Goal: Complete application form

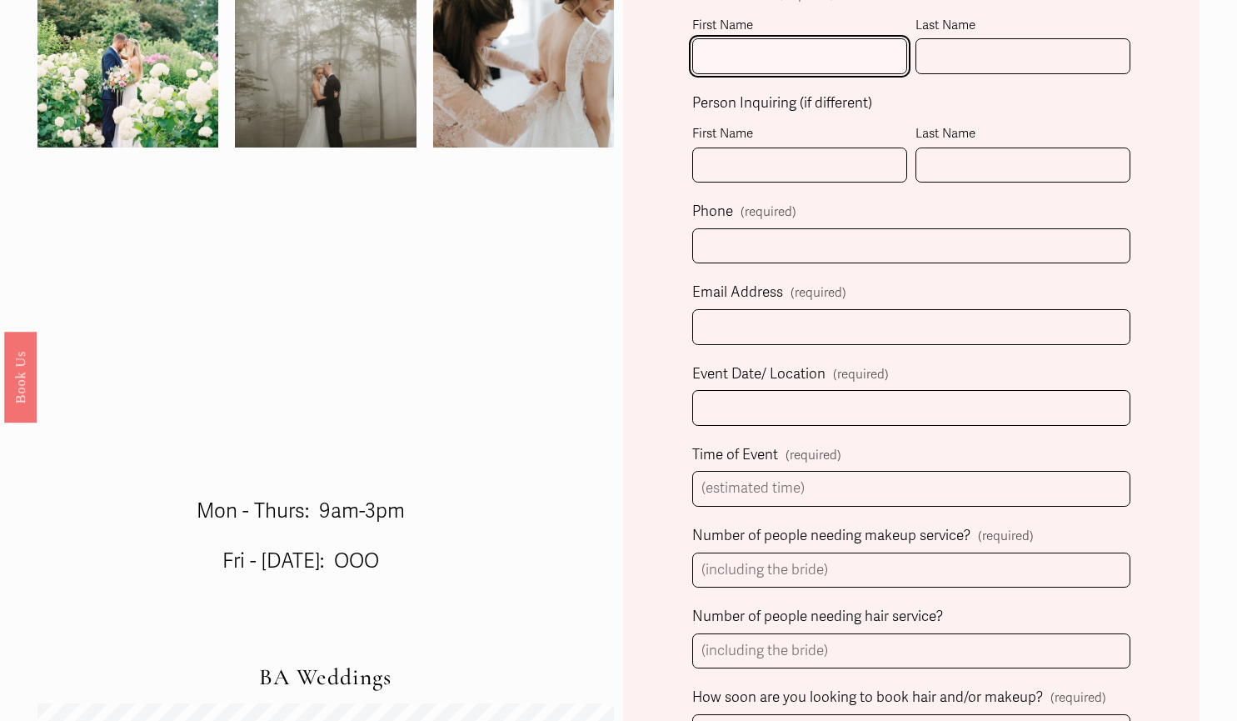
click at [766, 62] on input "First Name" at bounding box center [799, 56] width 215 height 36
type input "Mia"
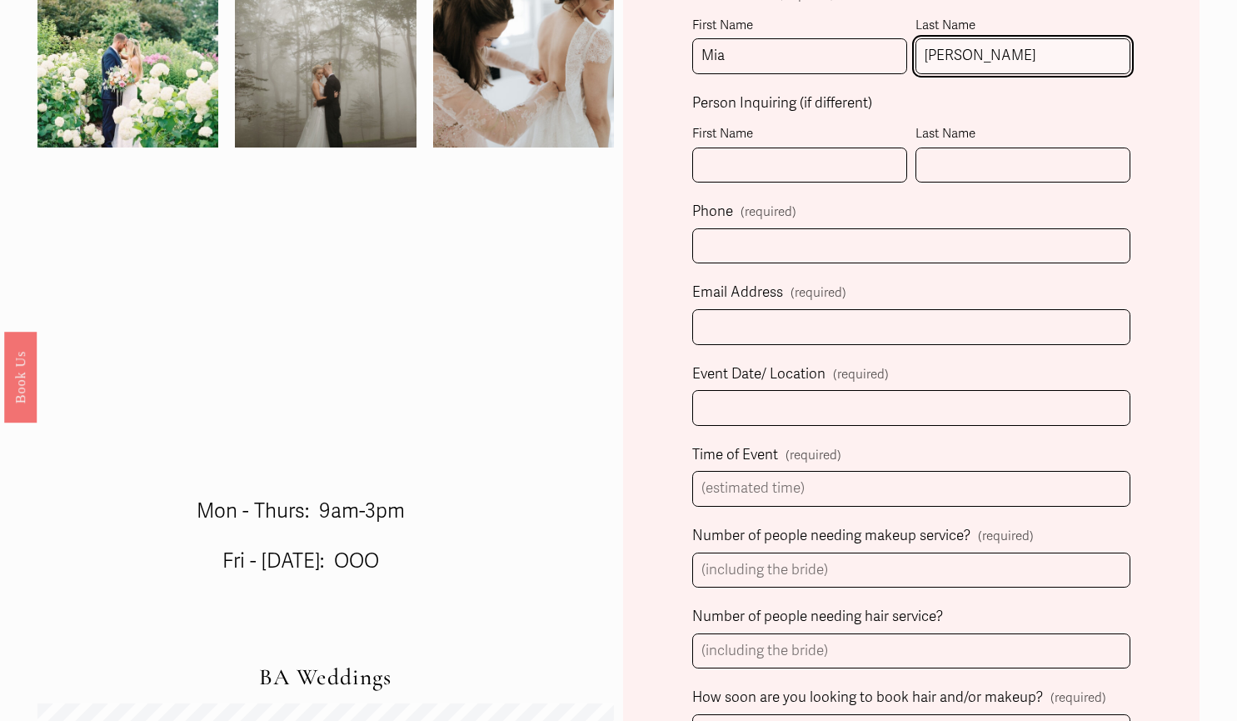
type input "[PERSON_NAME]"
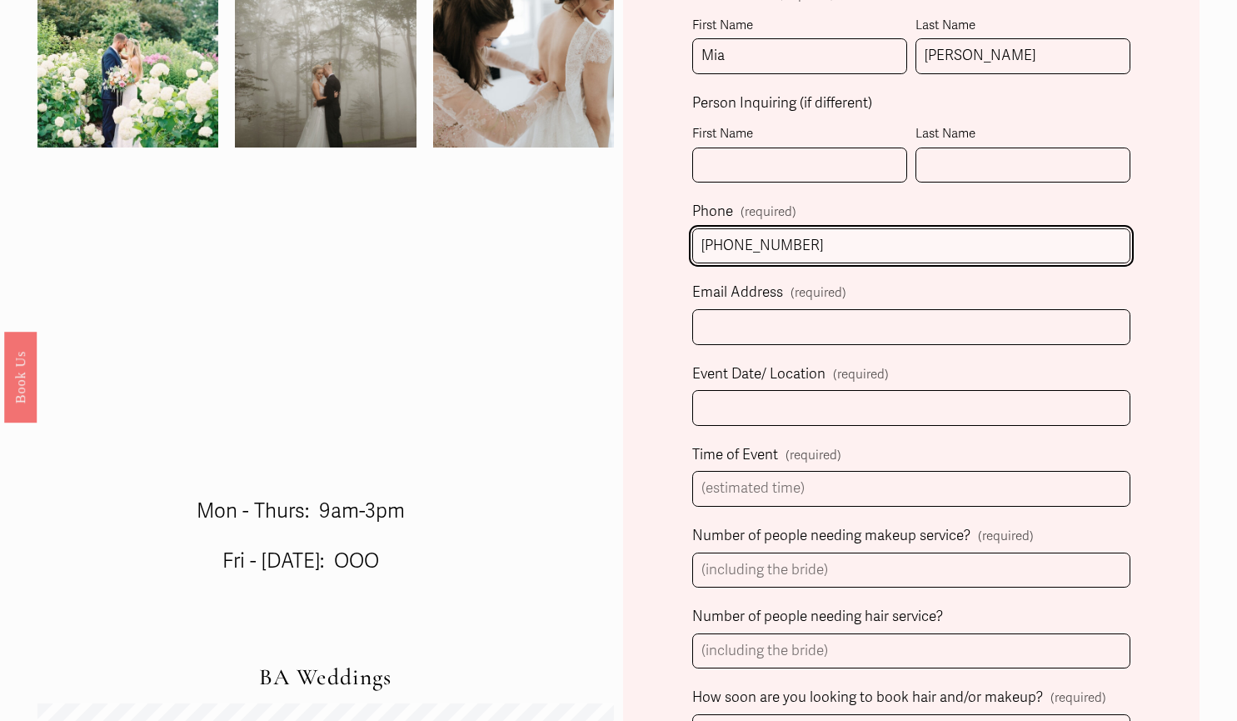
type input "[PHONE_NUMBER]"
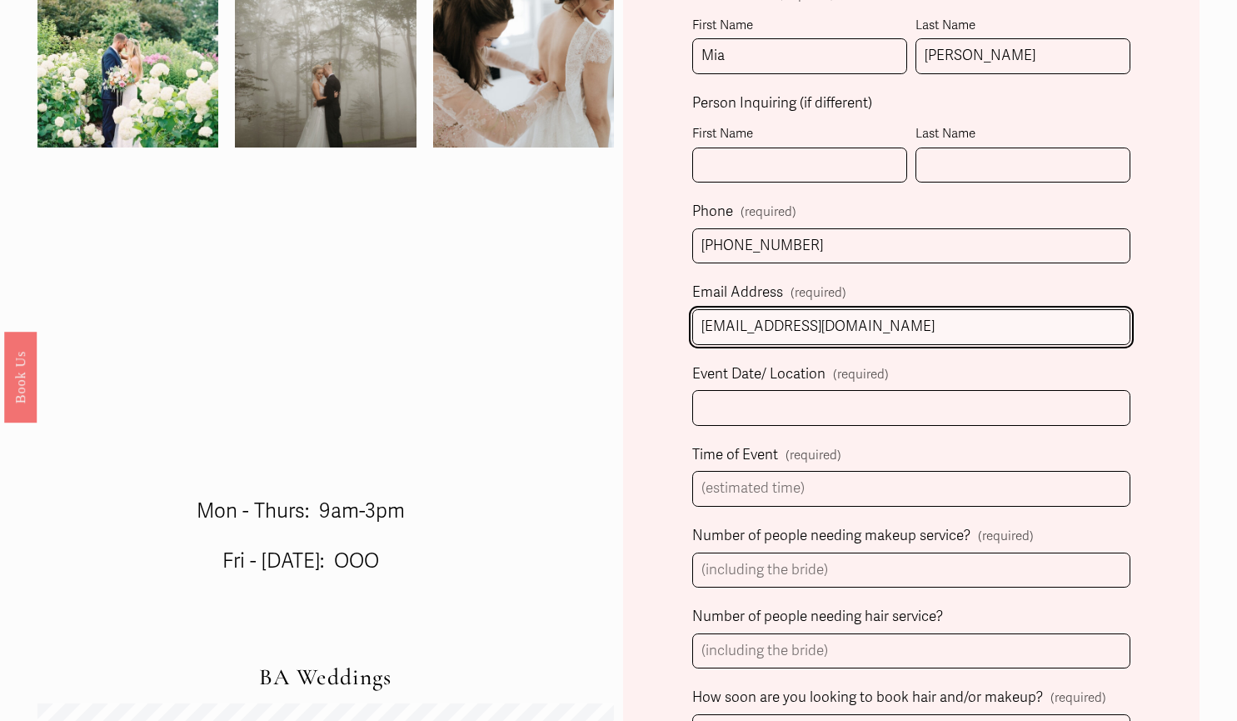
type input "[EMAIL_ADDRESS][DOMAIN_NAME]"
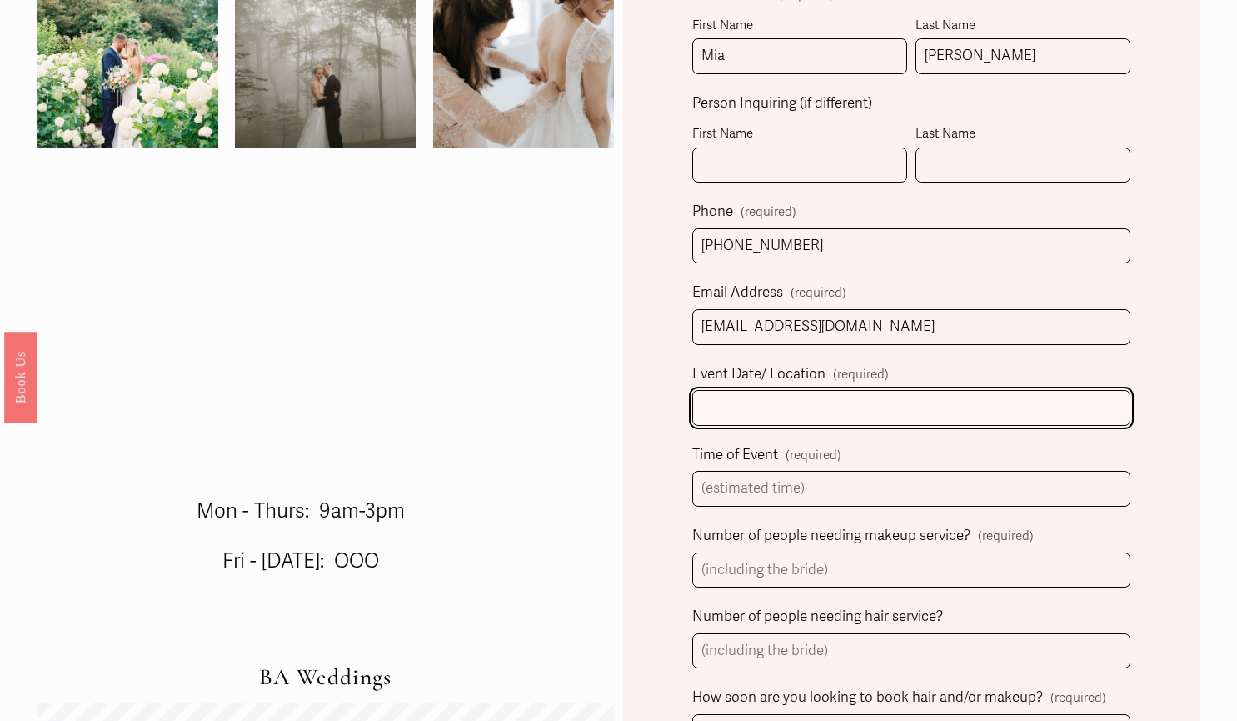
click at [767, 419] on input "Event Date/ Location (required)" at bounding box center [911, 408] width 438 height 36
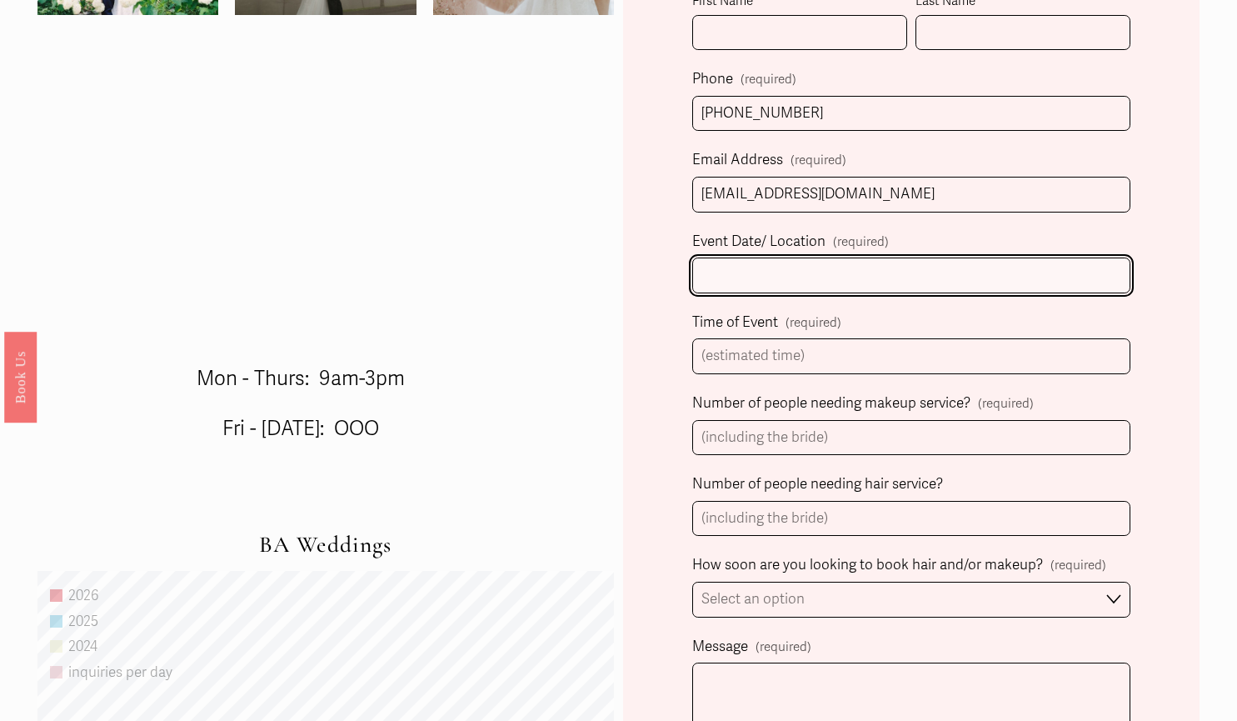
scroll to position [694, 0]
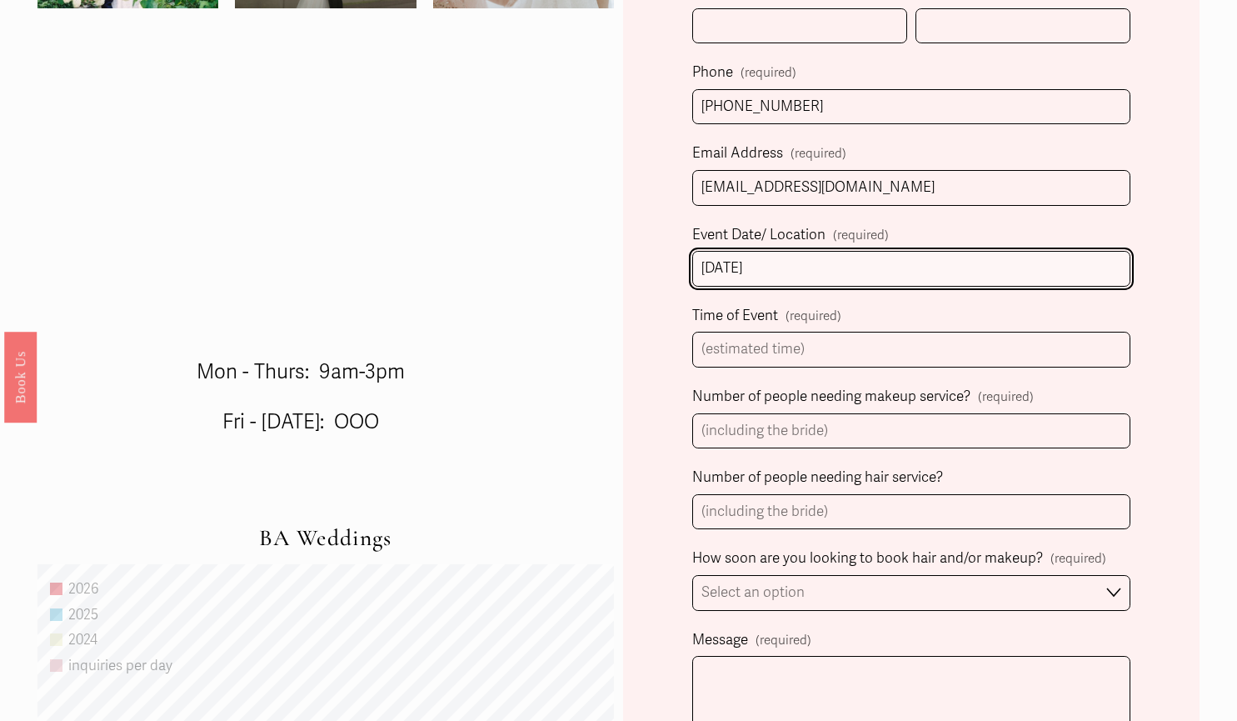
type input "[DATE]"
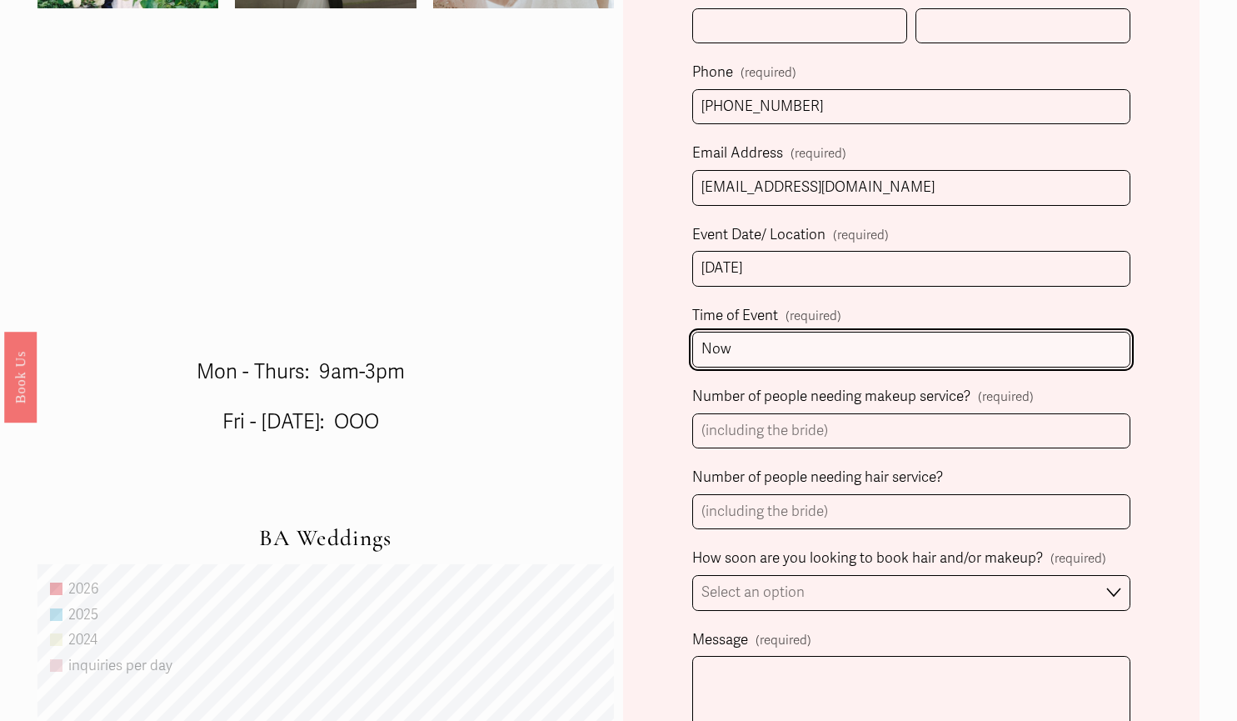
type input "Now"
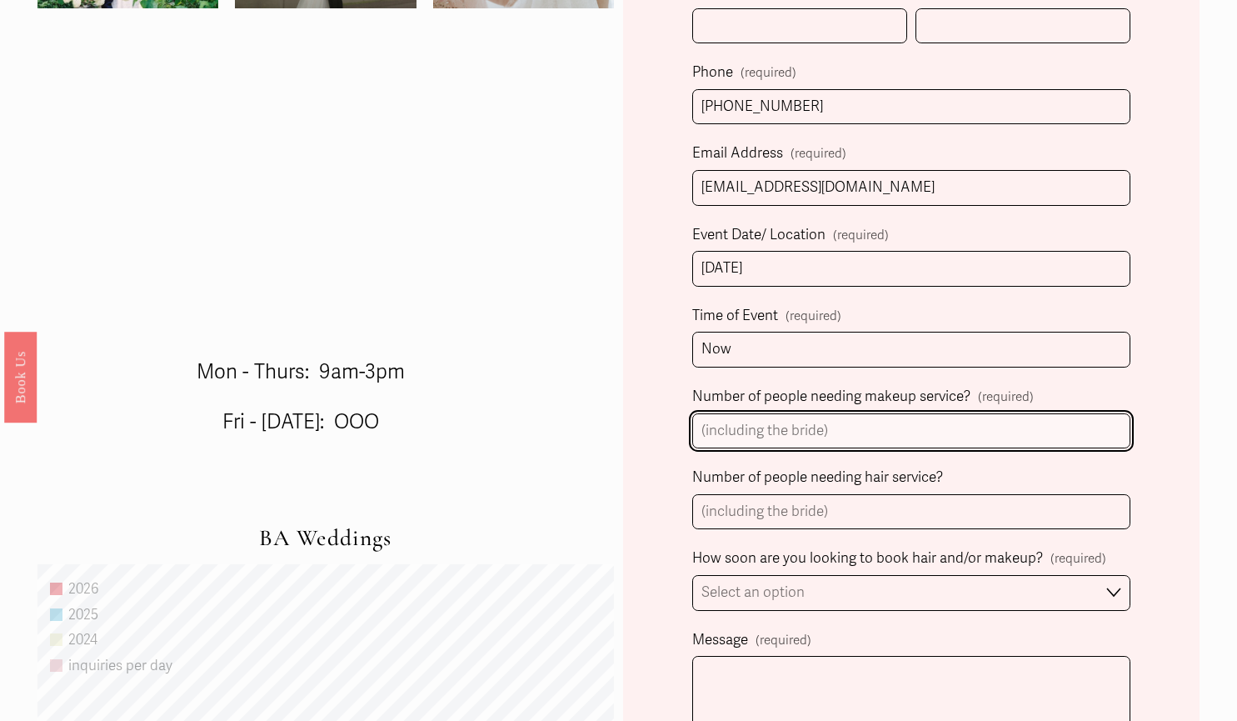
type input "-"
type input "0"
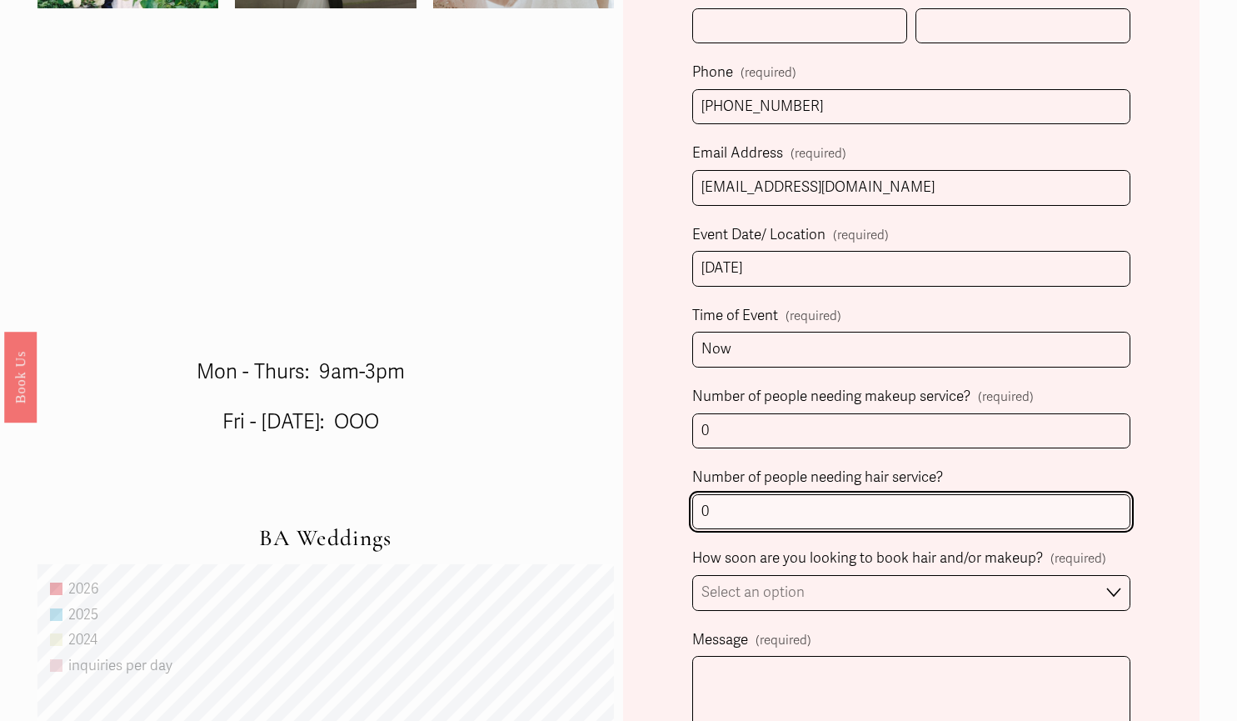
type input "0"
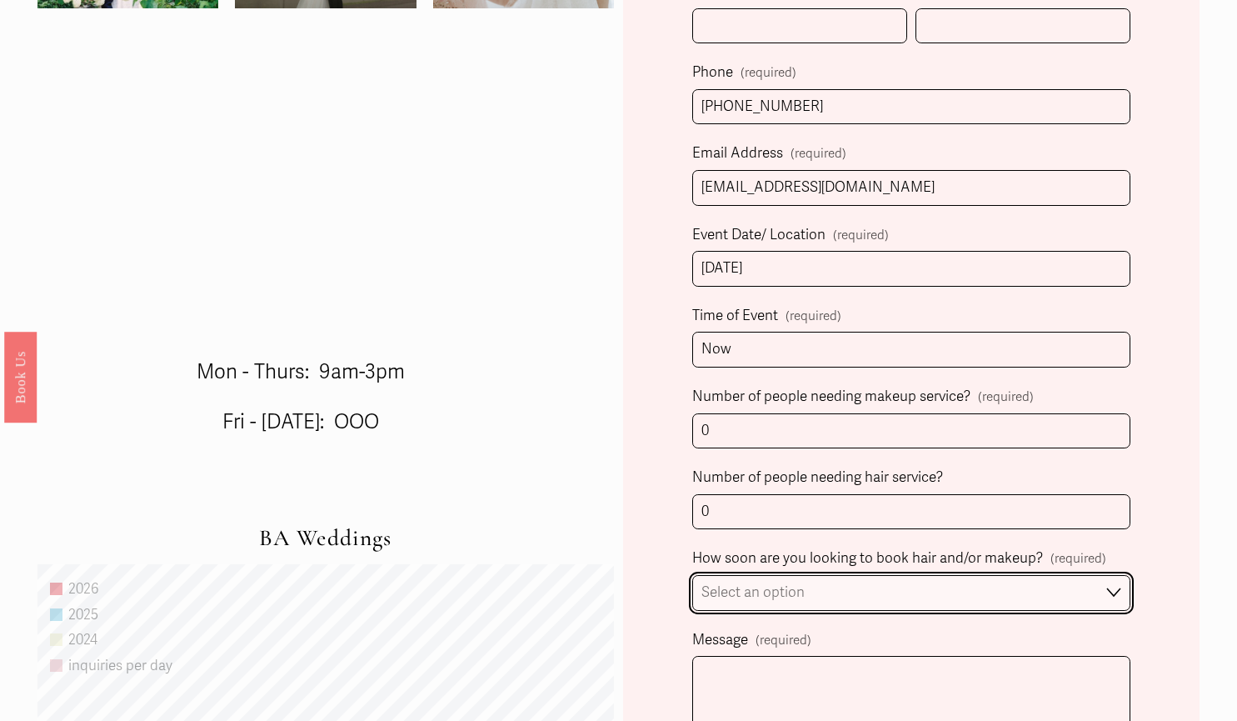
scroll to position [851, 0]
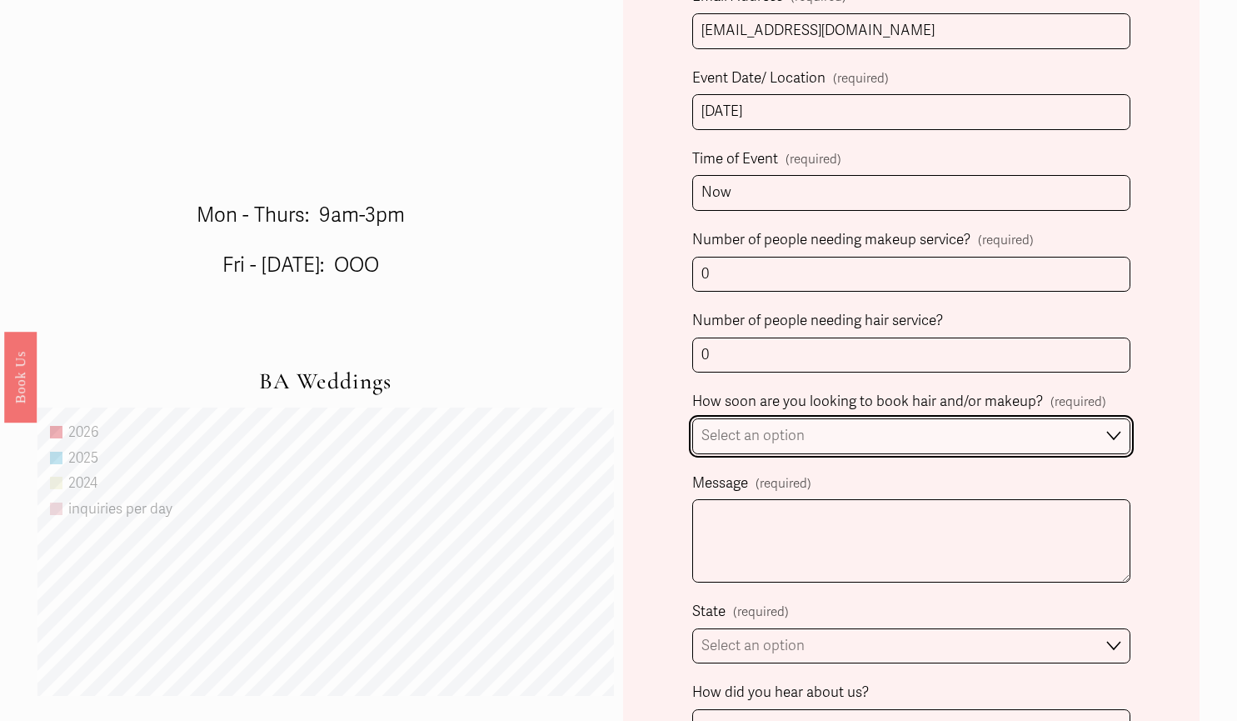
click at [784, 430] on select "Select an option Immediately 1-2 weeks I'm looking for information & not ready …" at bounding box center [911, 436] width 438 height 36
select select "Immediately"
click at [692, 420] on select "Select an option Immediately 1-2 weeks I'm looking for information & not ready …" at bounding box center [911, 436] width 438 height 36
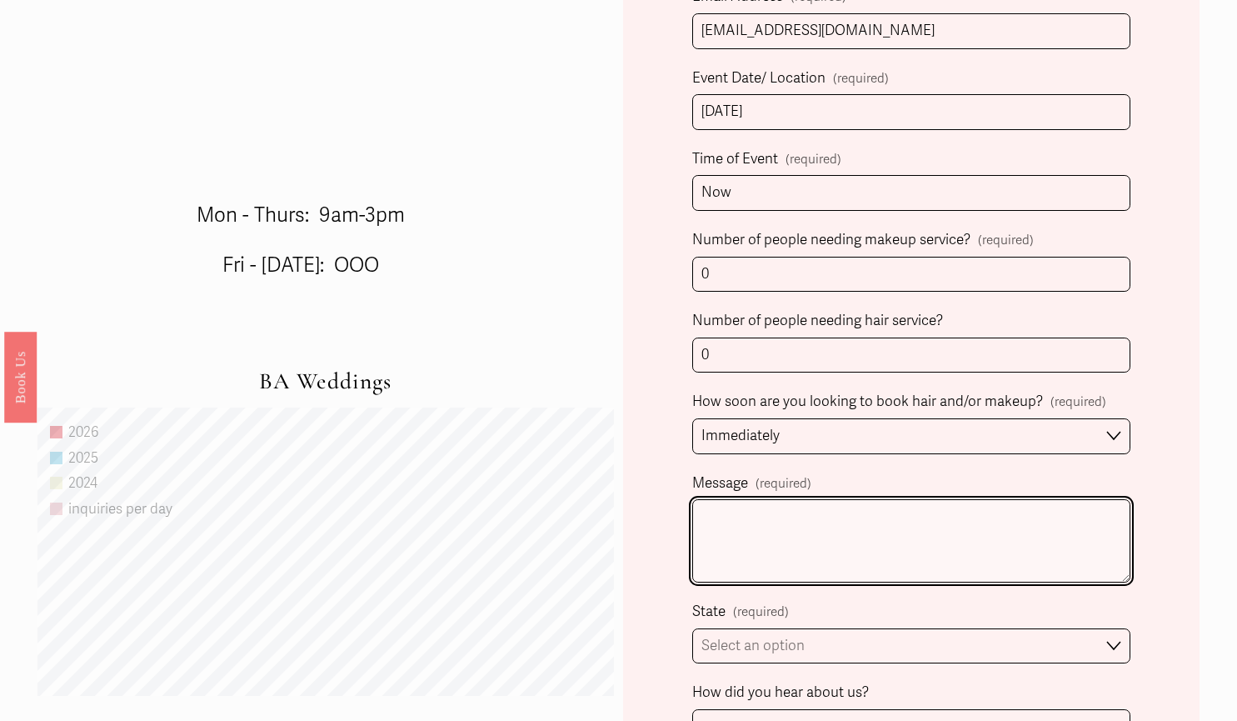
click at [772, 553] on textarea "Message (required)" at bounding box center [911, 540] width 438 height 83
paste textarea "Lo! I’d Sit, a consectetura elitseddoeiu te incidid, utla-et-dolor magnaal enim…"
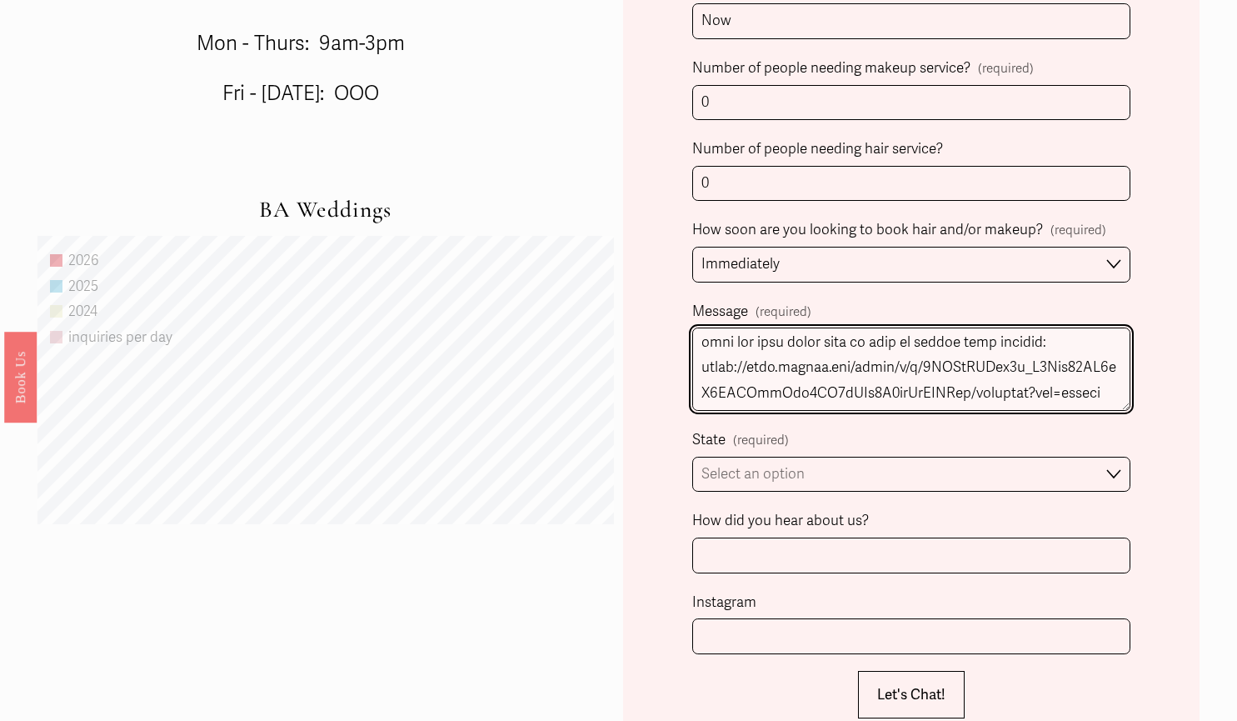
scroll to position [1026, 0]
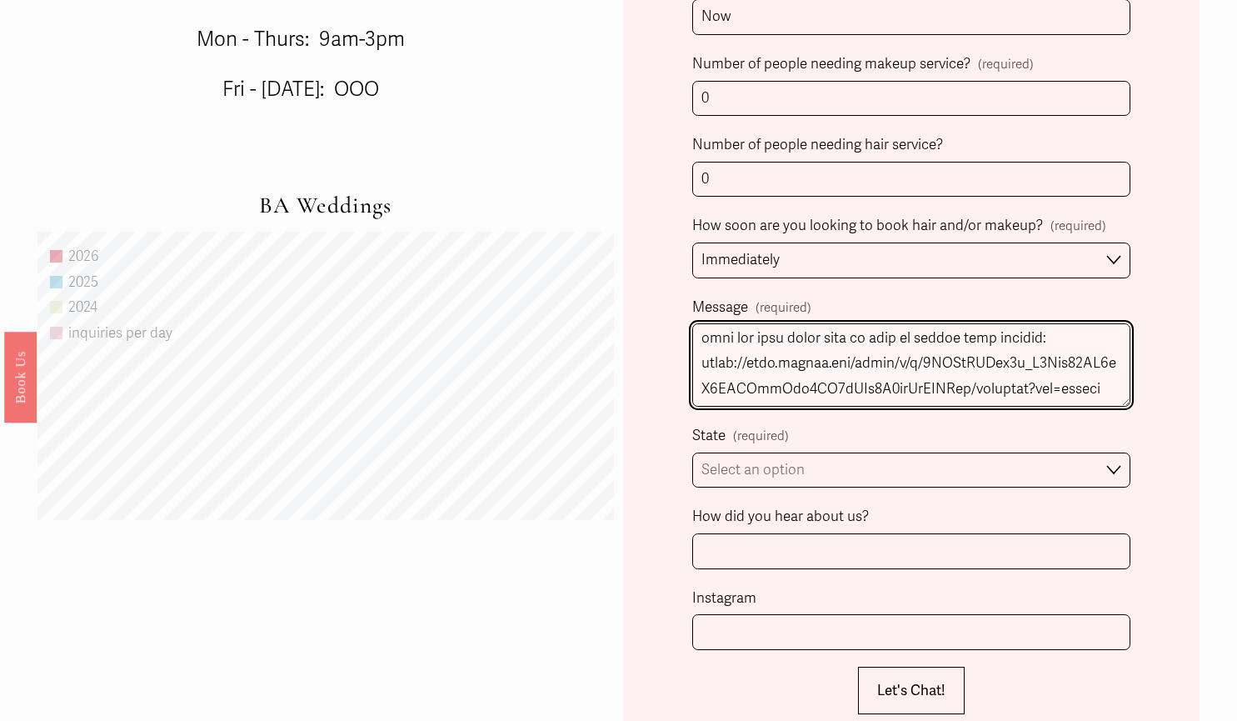
type textarea "Lo! I’d Sit, a consectetura elitseddoeiu te incidid, utla-et-dolor magnaal enim…"
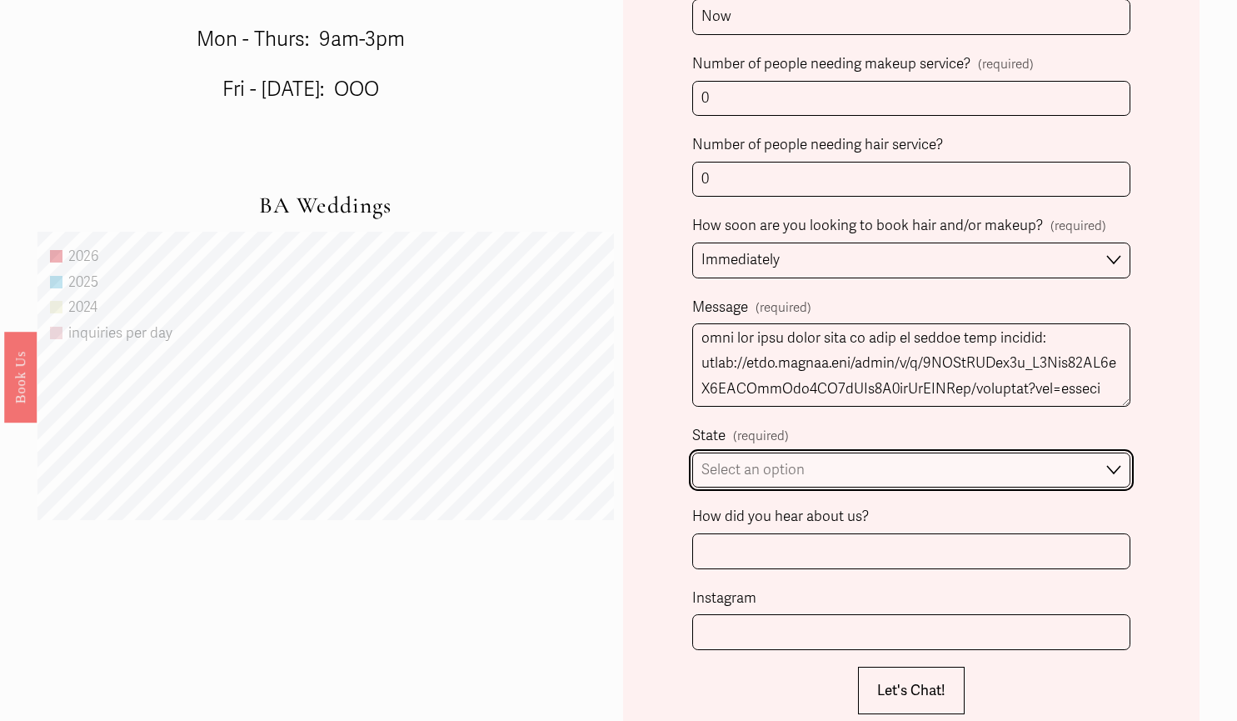
click at [771, 469] on select "Select an option Please Select One [GEOGRAPHIC_DATA], [GEOGRAPHIC_DATA] [GEOGRA…" at bounding box center [911, 470] width 438 height 36
select select "[GEOGRAPHIC_DATA], [GEOGRAPHIC_DATA]"
click at [692, 454] on select "Select an option Please Select One [GEOGRAPHIC_DATA], [GEOGRAPHIC_DATA] [GEOGRA…" at bounding box center [911, 470] width 438 height 36
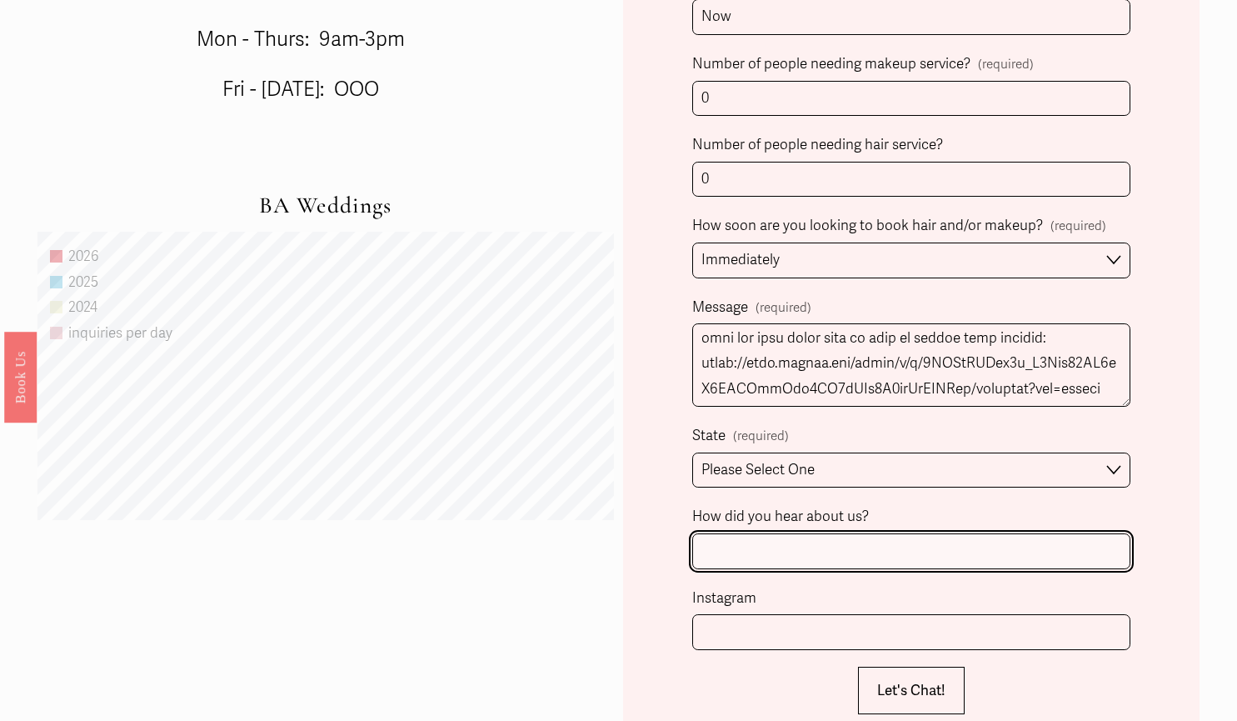
click at [771, 566] on input "How did you hear about us?" at bounding box center [911, 551] width 438 height 36
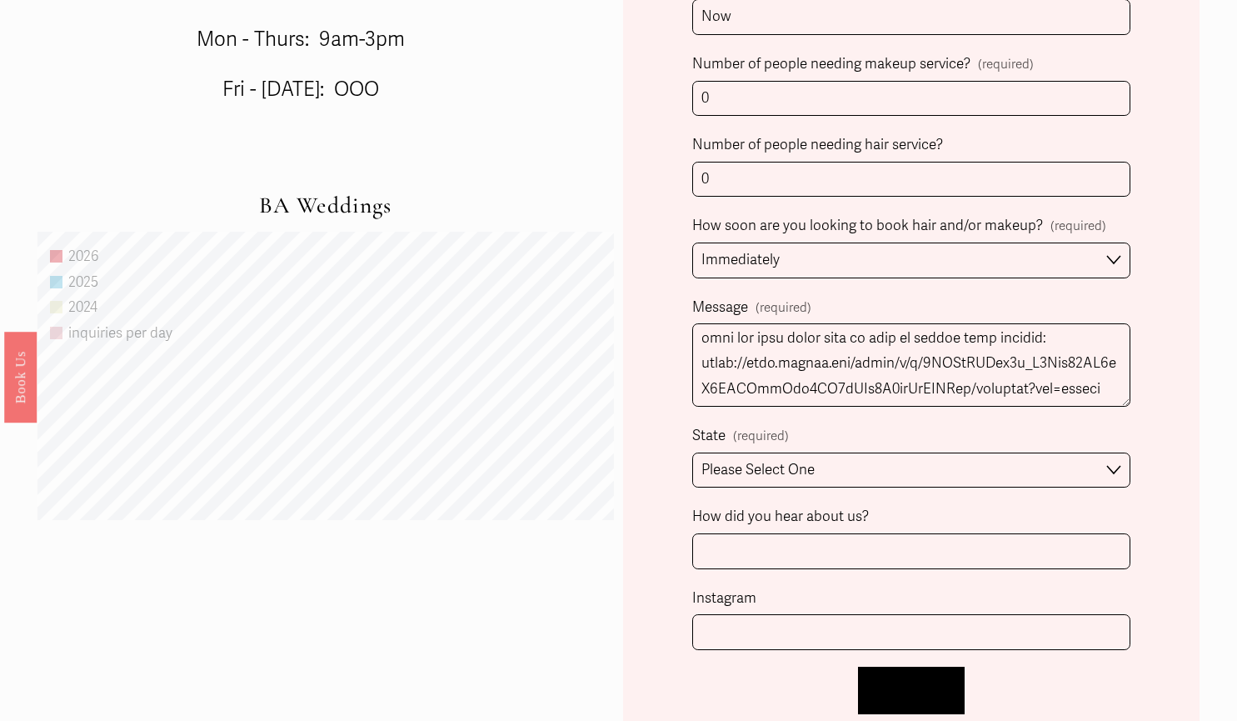
click at [930, 691] on span "Let's Chat!" at bounding box center [911, 689] width 68 height 17
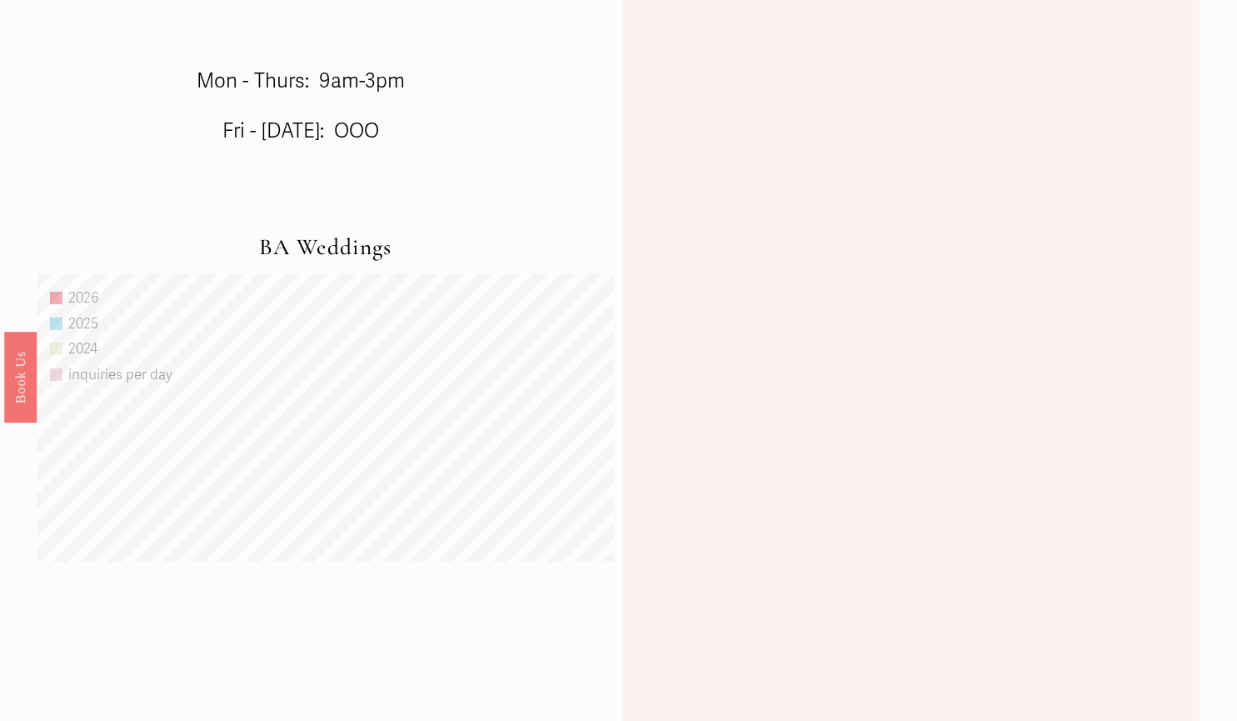
scroll to position [413, 0]
